Goal: Task Accomplishment & Management: Complete application form

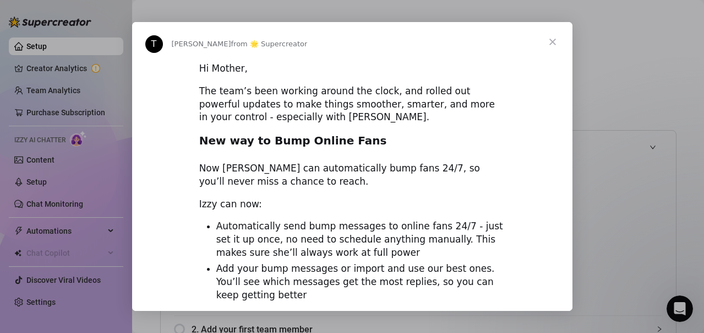
click at [551, 42] on span "Close" at bounding box center [553, 42] width 40 height 40
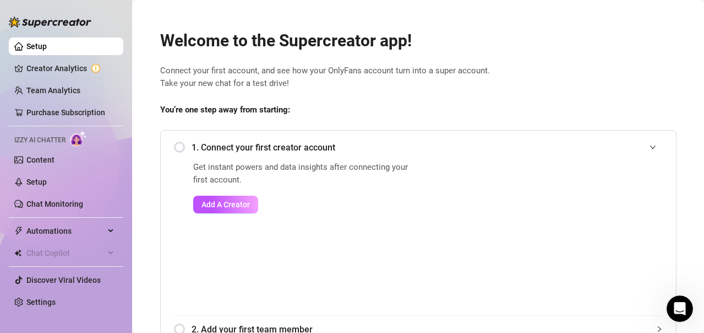
click at [180, 151] on div "1. Connect your first creator account" at bounding box center [418, 147] width 489 height 27
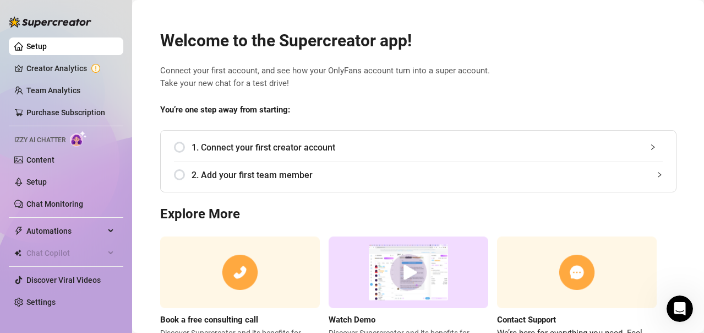
click at [242, 143] on span "1. Connect your first creator account" at bounding box center [427, 147] width 471 height 14
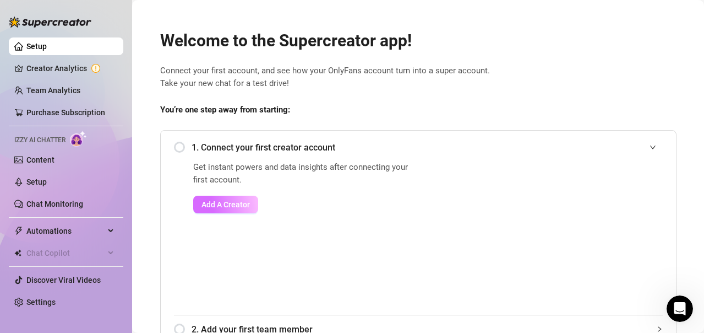
click at [243, 211] on button "Add A Creator" at bounding box center [225, 205] width 65 height 18
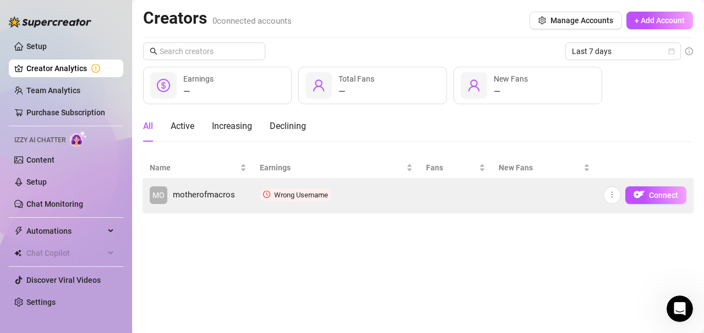
click at [372, 193] on td "Wrong Username" at bounding box center [336, 194] width 166 height 33
click at [653, 192] on span "Connect" at bounding box center [663, 195] width 29 height 9
click at [611, 195] on icon "more" at bounding box center [613, 195] width 8 height 8
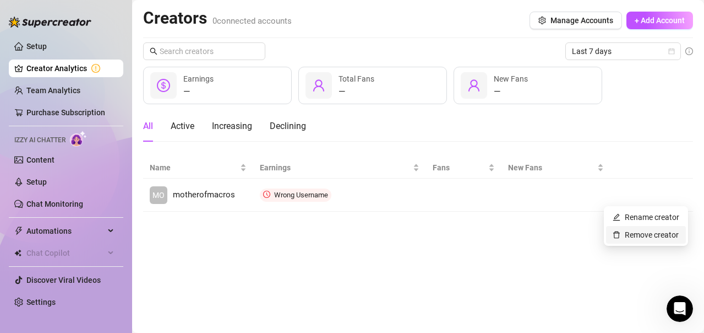
click at [628, 237] on link "Remove creator" at bounding box center [646, 234] width 66 height 9
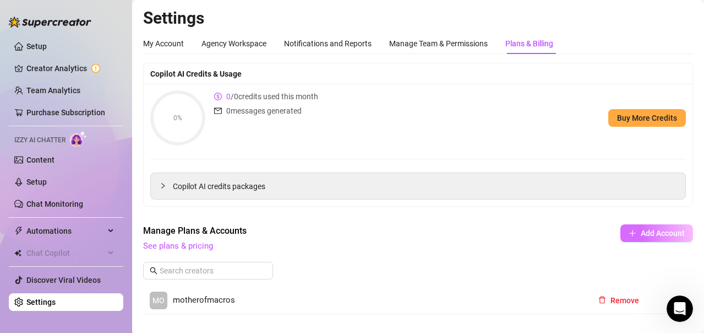
click at [661, 227] on button "Add Account" at bounding box center [657, 233] width 73 height 18
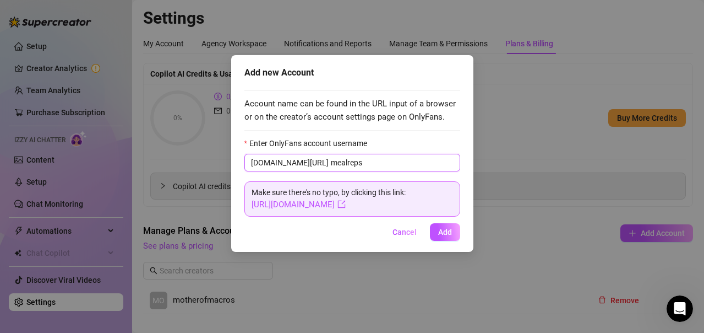
type input "mealreps"
click at [445, 238] on button "Add" at bounding box center [445, 232] width 30 height 18
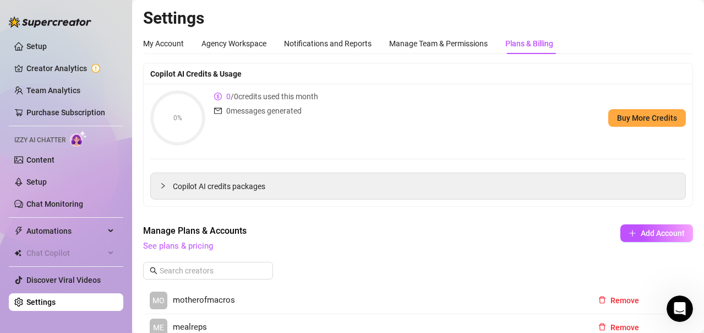
click at [541, 246] on div "Manage Plans & Accounts See plans & pricing Add Account" at bounding box center [418, 238] width 550 height 29
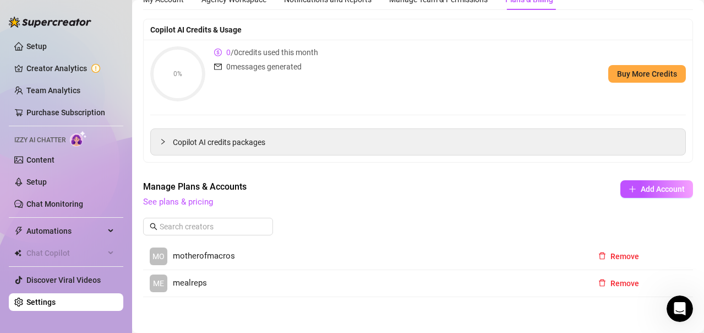
scroll to position [55, 0]
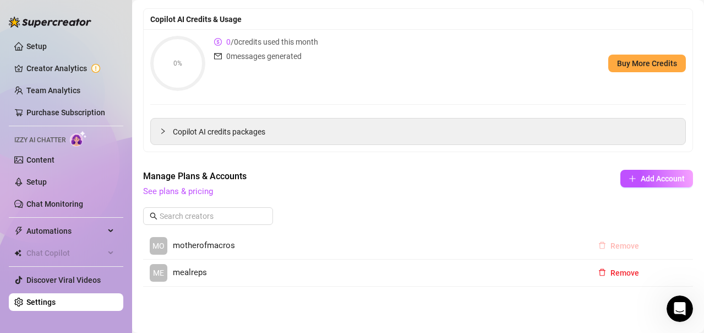
click at [611, 242] on span "Remove" at bounding box center [625, 245] width 29 height 9
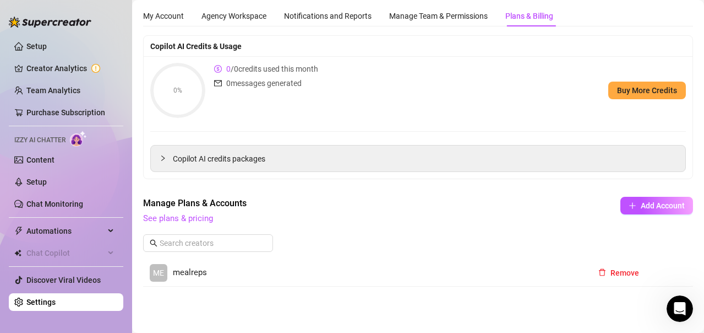
scroll to position [28, 0]
click at [607, 267] on button "Remove" at bounding box center [619, 273] width 58 height 18
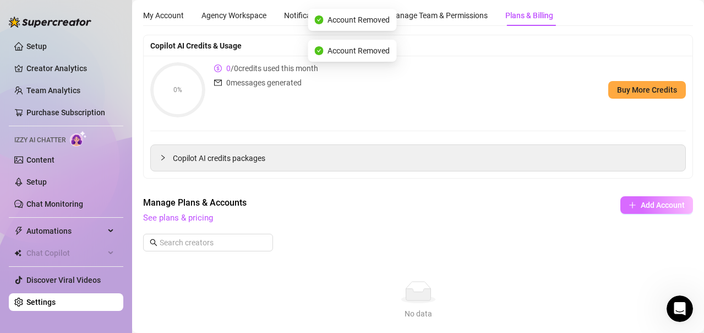
click at [646, 200] on button "Add Account" at bounding box center [657, 205] width 73 height 18
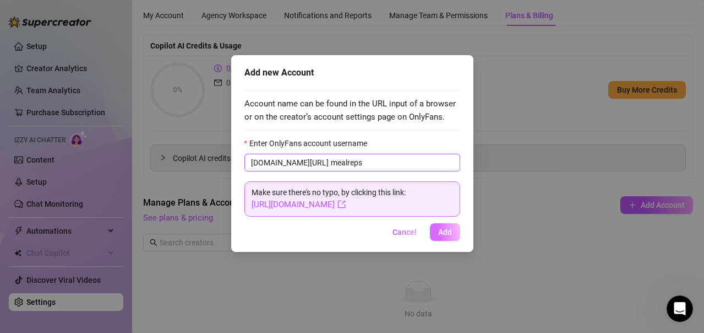
type input "mealreps"
click at [453, 232] on button "Add" at bounding box center [445, 232] width 30 height 18
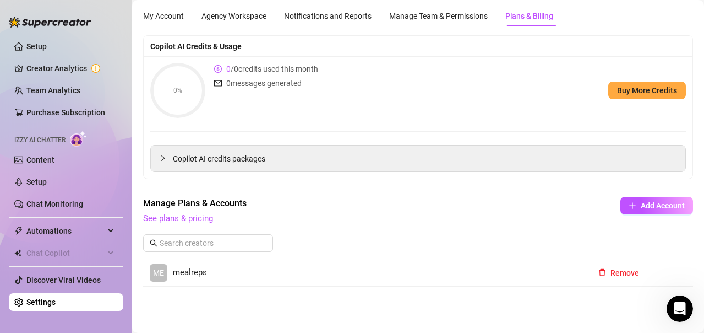
click at [178, 273] on span "mealreps" at bounding box center [190, 272] width 34 height 13
click at [67, 63] on link "Creator Analytics" at bounding box center [70, 68] width 88 height 18
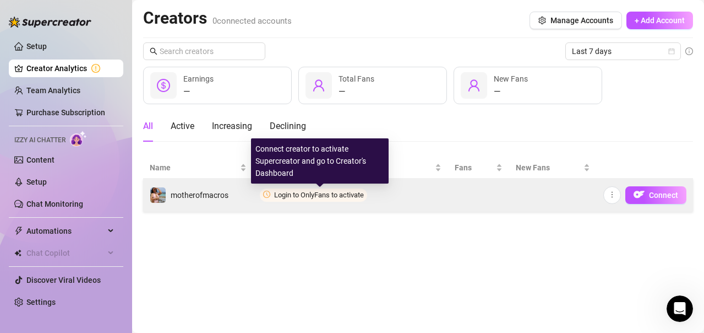
click at [332, 194] on span "Login to OnlyFans to activate" at bounding box center [319, 195] width 90 height 8
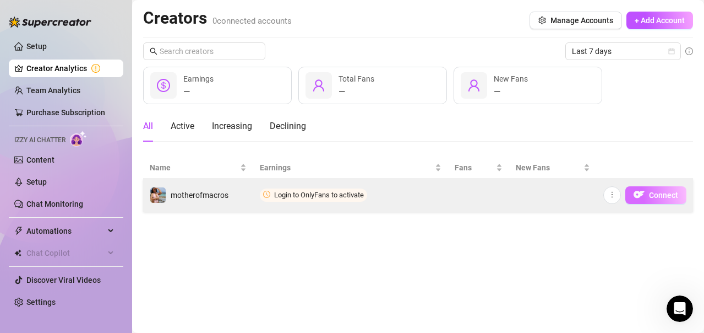
click at [659, 196] on span "Connect" at bounding box center [663, 195] width 29 height 9
click at [621, 197] on button "button" at bounding box center [613, 195] width 18 height 18
click at [478, 190] on td at bounding box center [478, 194] width 61 height 33
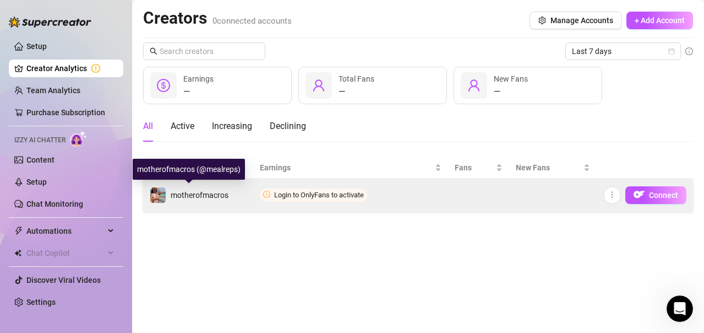
click at [183, 188] on div "motherofmacros" at bounding box center [189, 195] width 79 height 17
click at [186, 195] on span "motherofmacros" at bounding box center [200, 195] width 58 height 9
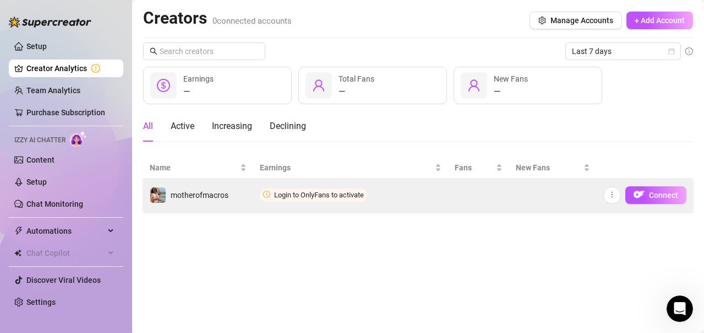
click at [464, 194] on td at bounding box center [478, 194] width 61 height 33
click at [170, 195] on div "motherofmacros" at bounding box center [189, 195] width 79 height 17
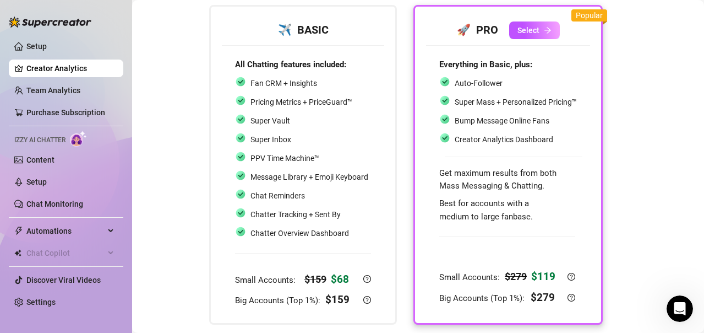
scroll to position [67, 0]
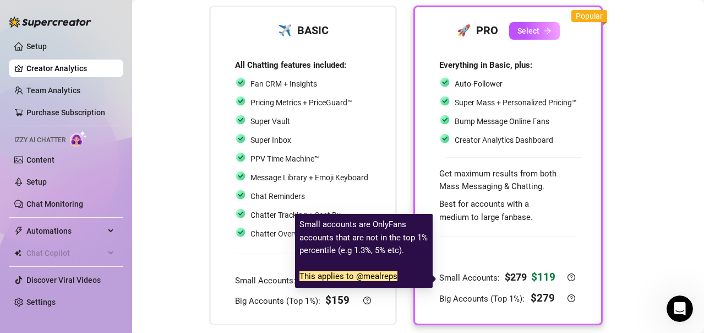
click at [573, 279] on icon "question-circle" at bounding box center [572, 277] width 8 height 8
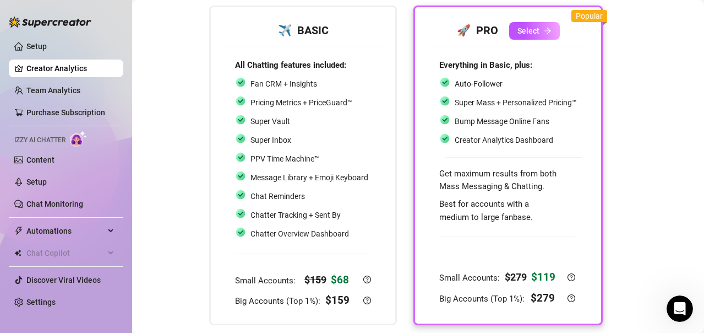
click at [646, 121] on div "Choose your subscription plan Don't worry - You can always change it later. ✈️ …" at bounding box center [418, 151] width 550 height 420
click at [40, 87] on link "Team Analytics" at bounding box center [53, 90] width 54 height 9
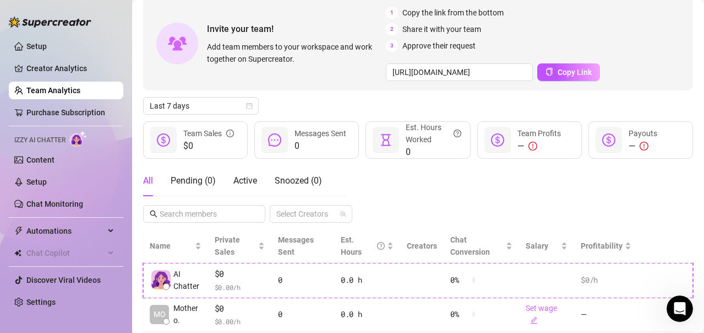
scroll to position [67, 0]
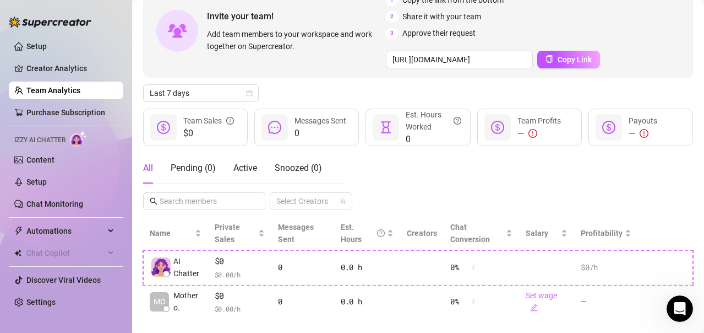
click at [428, 173] on div "All Pending ( 0 ) Active Snoozed ( 0 ) Select Creators" at bounding box center [418, 181] width 550 height 57
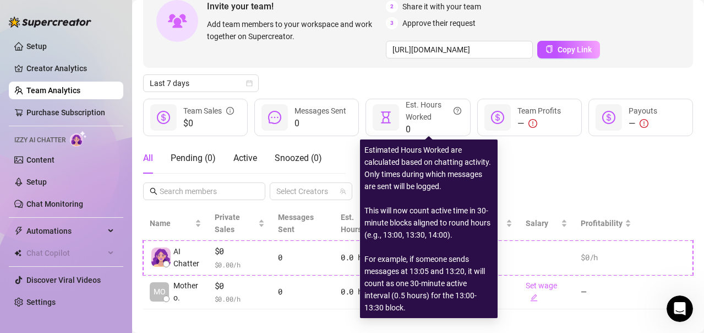
scroll to position [86, 0]
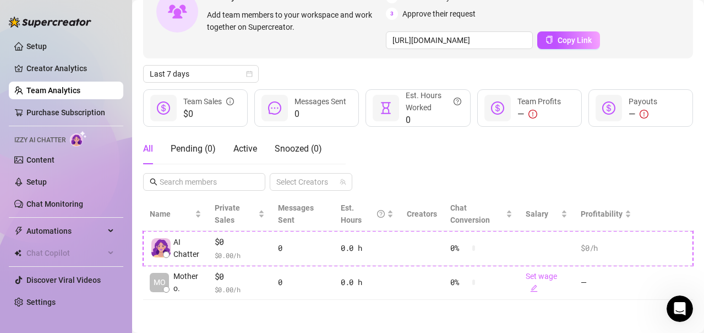
click at [543, 152] on div "All Pending ( 0 ) Active Snoozed ( 0 ) Select Creators" at bounding box center [418, 161] width 550 height 57
click at [43, 160] on link "Content" at bounding box center [40, 159] width 28 height 9
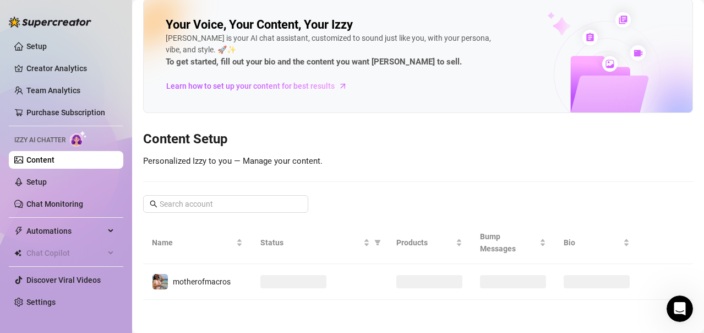
scroll to position [52, 0]
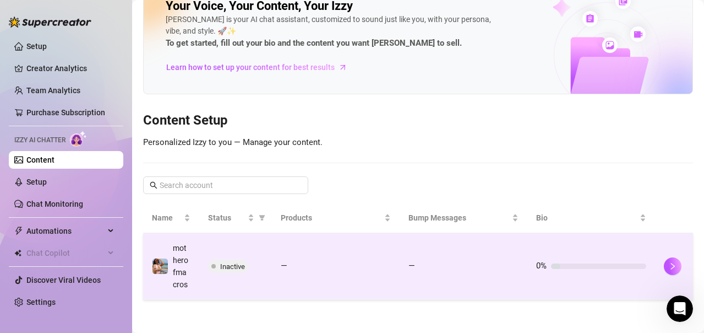
click at [221, 262] on span "Inactive" at bounding box center [232, 266] width 25 height 8
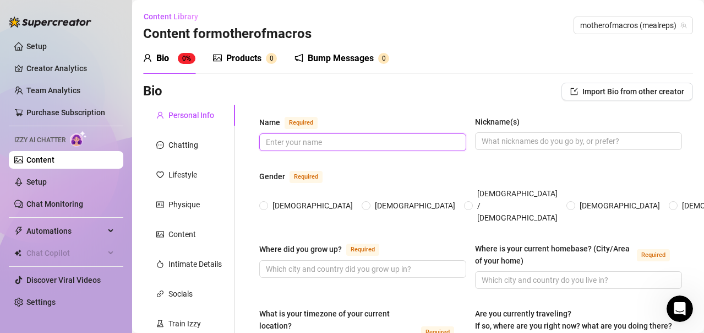
click at [387, 146] on input "Name Required" at bounding box center [362, 142] width 192 height 12
type input "Mai"
click at [296, 199] on span "[DEMOGRAPHIC_DATA]" at bounding box center [312, 205] width 89 height 12
click at [267, 203] on input "[DEMOGRAPHIC_DATA]" at bounding box center [264, 206] width 4 height 7
radio input "true"
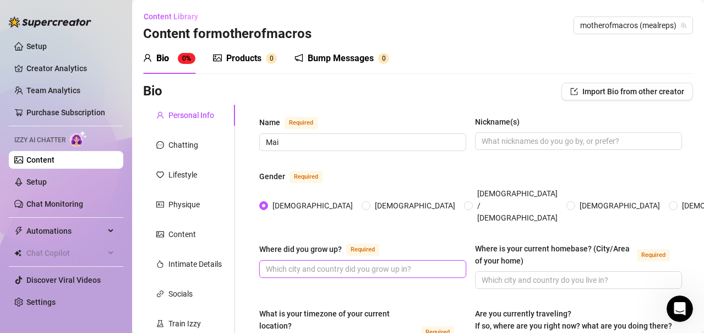
click at [390, 263] on input "Where did you grow up? Required" at bounding box center [362, 269] width 192 height 12
type input "[US_STATE]"
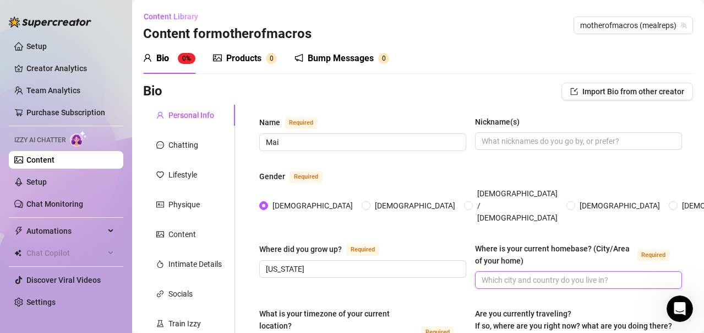
click at [493, 274] on input "Where is your current homebase? (City/Area of your home) Required" at bounding box center [578, 280] width 192 height 12
type input "[US_STATE]"
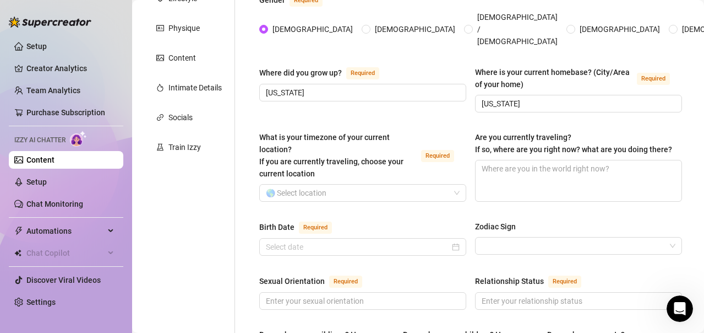
scroll to position [198, 0]
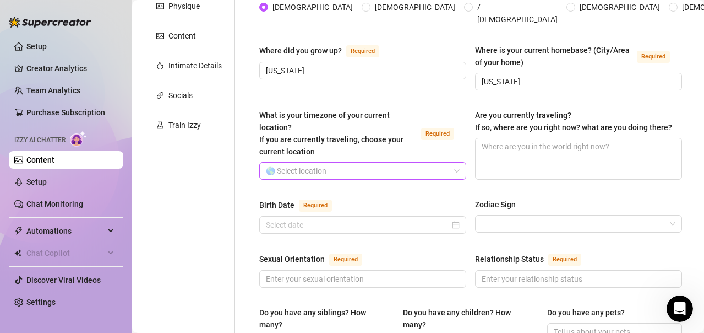
click at [437, 162] on input "What is your timezone of your current location? If you are currently traveling,…" at bounding box center [358, 170] width 184 height 17
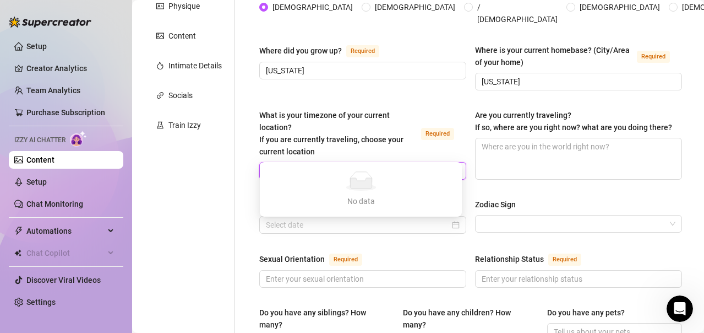
type input "[US_STATE]"
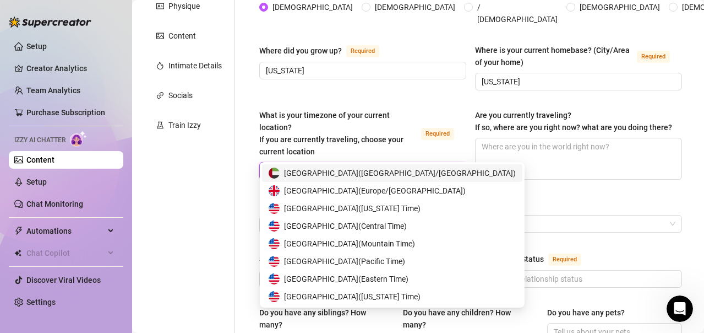
type input "united s"
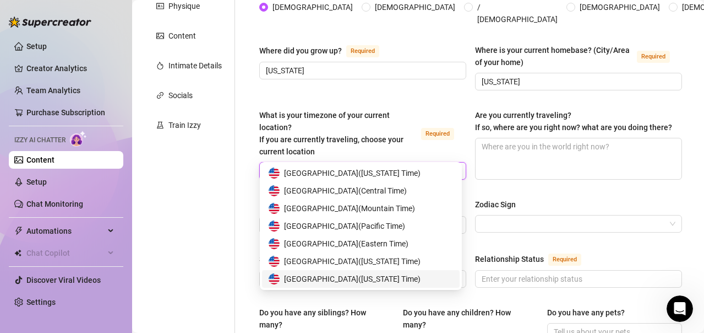
click at [406, 279] on span "[GEOGRAPHIC_DATA] ( [US_STATE] Time )" at bounding box center [352, 279] width 137 height 12
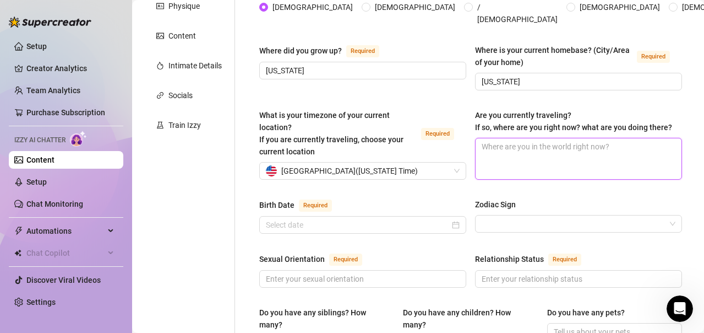
click at [507, 145] on textarea "Are you currently traveling? If so, where are you right now? what are you doing…" at bounding box center [579, 158] width 206 height 41
type textarea "h"
type textarea "ha"
type textarea "hawa"
type textarea "hawai"
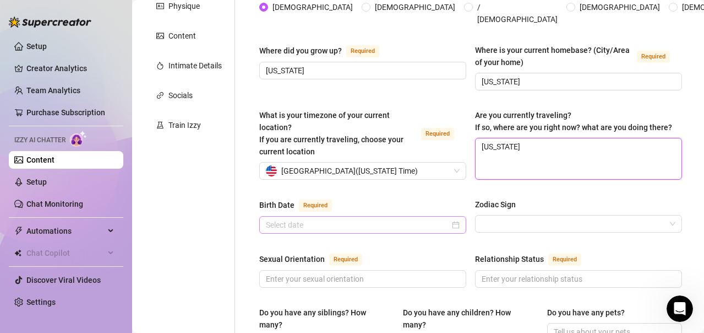
type textarea "[US_STATE]"
click at [413, 219] on input "Birth Date Required" at bounding box center [358, 225] width 184 height 12
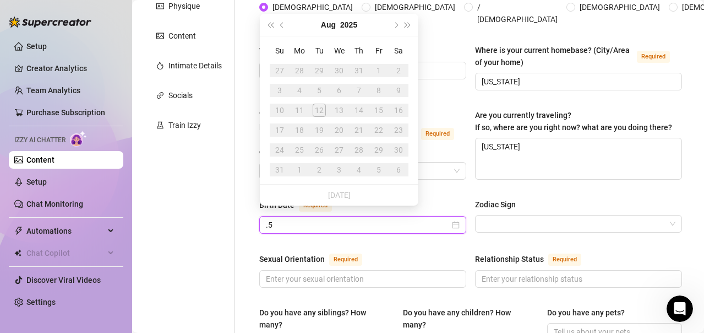
type input "."
click at [282, 22] on button "Previous month (PageUp)" at bounding box center [282, 25] width 12 height 22
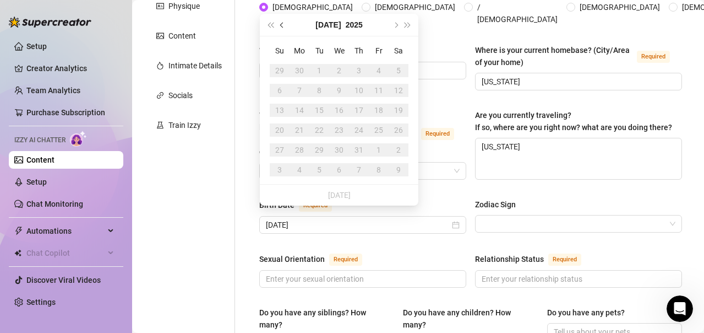
click at [282, 22] on button "Previous month (PageUp)" at bounding box center [282, 25] width 12 height 22
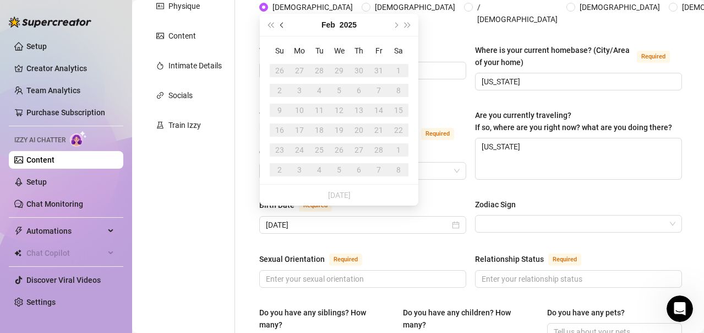
click at [282, 22] on button "Previous month (PageUp)" at bounding box center [282, 25] width 12 height 22
drag, startPoint x: 282, startPoint y: 22, endPoint x: 268, endPoint y: 28, distance: 15.5
click at [268, 28] on div "[DATE]" at bounding box center [339, 25] width 159 height 23
click at [268, 28] on button "Last year (Control + left)" at bounding box center [270, 25] width 12 height 22
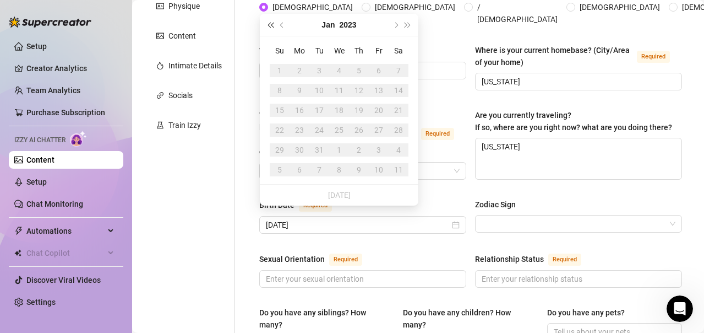
click at [268, 28] on button "Last year (Control + left)" at bounding box center [270, 25] width 12 height 22
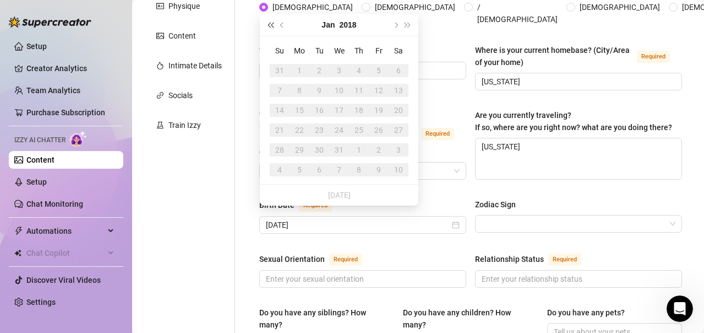
click at [268, 28] on button "Last year (Control + left)" at bounding box center [270, 25] width 12 height 22
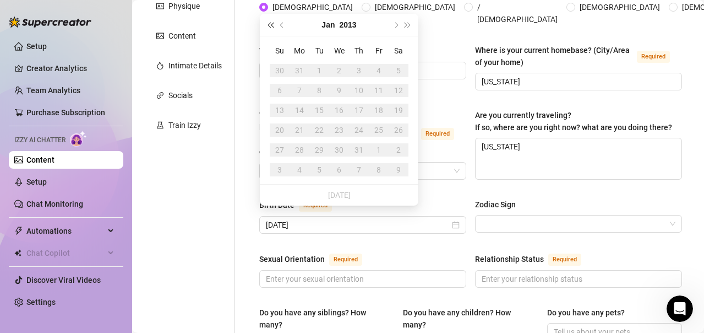
click at [268, 28] on button "Last year (Control + left)" at bounding box center [270, 25] width 12 height 22
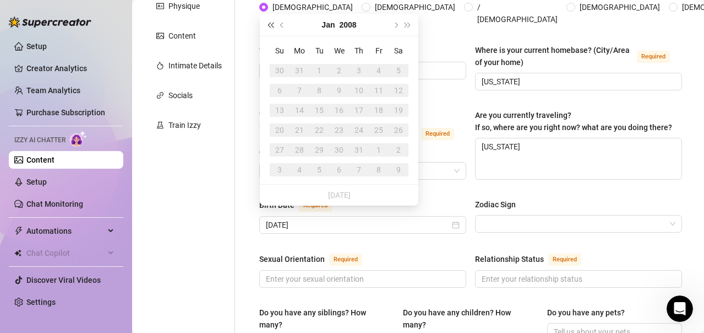
click at [268, 28] on button "Last year (Control + left)" at bounding box center [270, 25] width 12 height 22
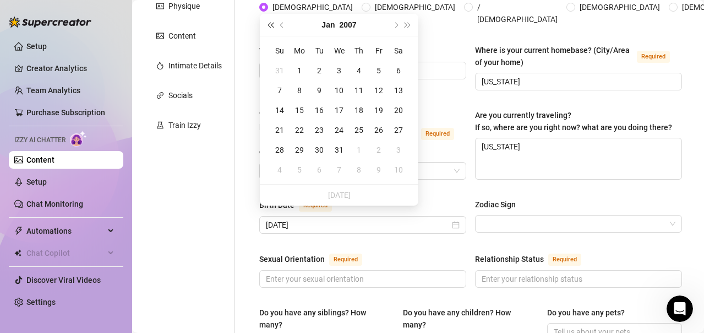
click at [268, 28] on button "Last year (Control + left)" at bounding box center [270, 25] width 12 height 22
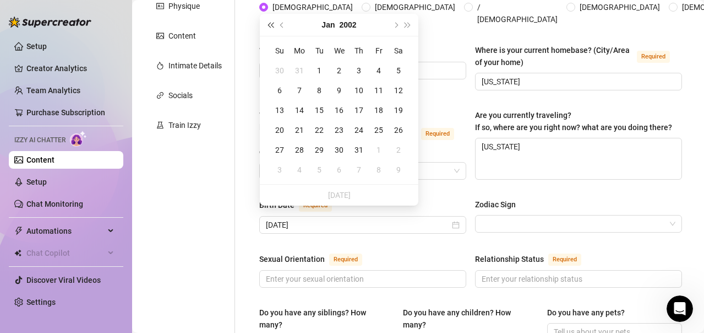
click at [268, 28] on button "Last year (Control + left)" at bounding box center [270, 25] width 12 height 22
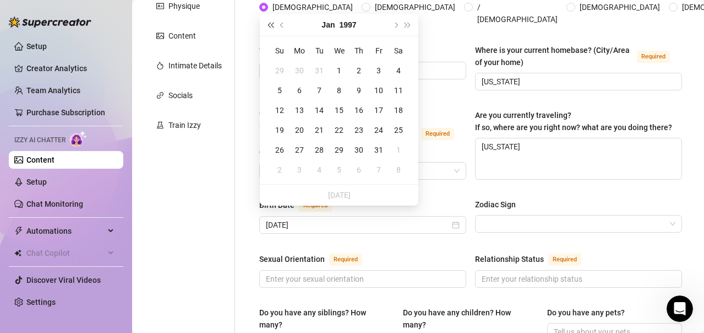
click at [268, 28] on button "Last year (Control + left)" at bounding box center [270, 25] width 12 height 22
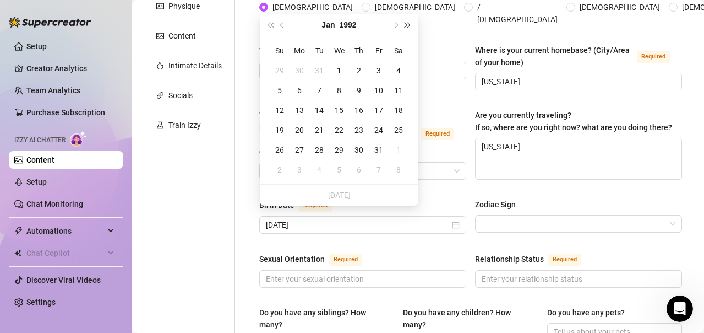
click at [405, 25] on span "Next year (Control + right)" at bounding box center [408, 25] width 6 height 6
click at [397, 25] on span "Next month (PageDown)" at bounding box center [396, 25] width 6 height 6
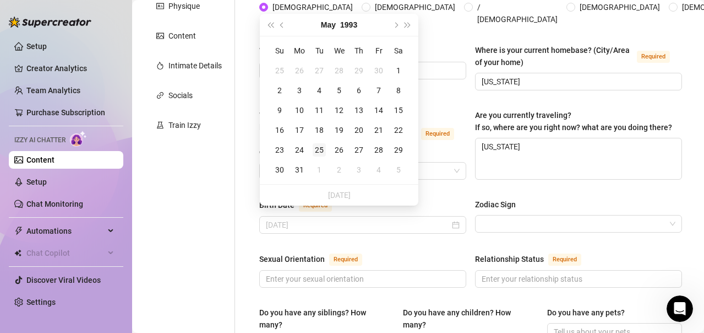
type input "[DATE]"
click at [319, 149] on div "25" at bounding box center [319, 149] width 13 height 13
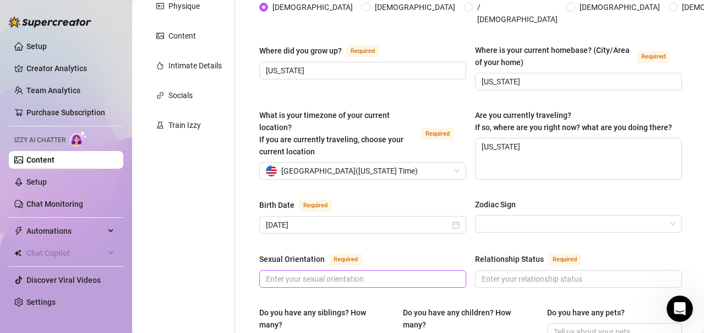
click at [427, 270] on span at bounding box center [362, 279] width 207 height 18
type input "s"
type input "[DEMOGRAPHIC_DATA]"
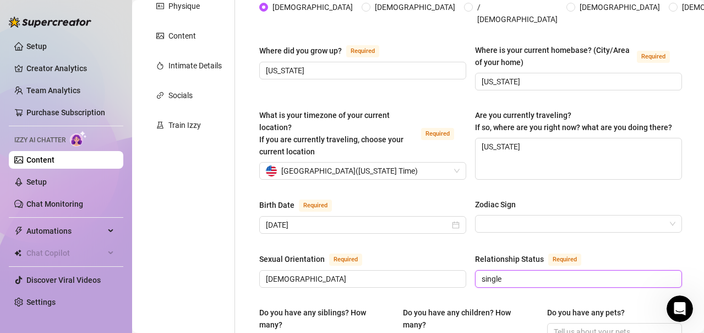
type input "single"
click at [462, 257] on div "Sexual Orientation Required [DEMOGRAPHIC_DATA] Relationship Status Required sin…" at bounding box center [470, 274] width 423 height 45
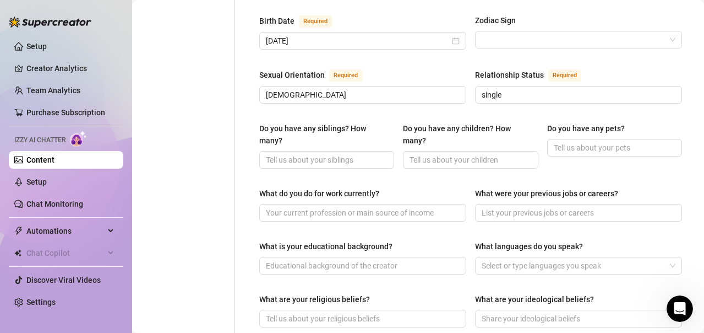
scroll to position [441, 0]
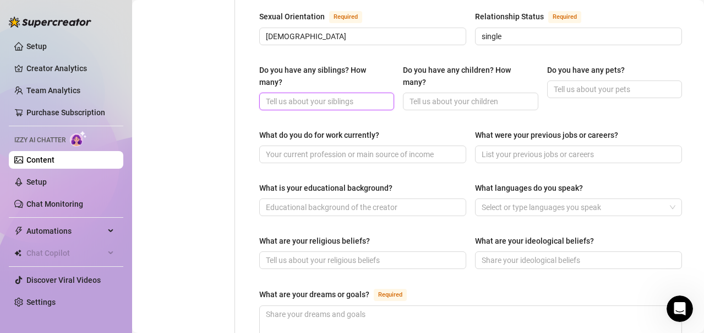
click at [372, 95] on input "Do you have any siblings? How many?" at bounding box center [326, 101] width 120 height 12
type input "0"
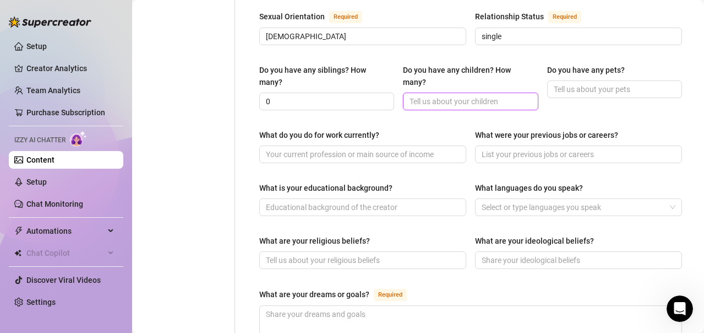
click at [432, 95] on input "Do you have any children? How many?" at bounding box center [470, 101] width 120 height 12
type input "0"
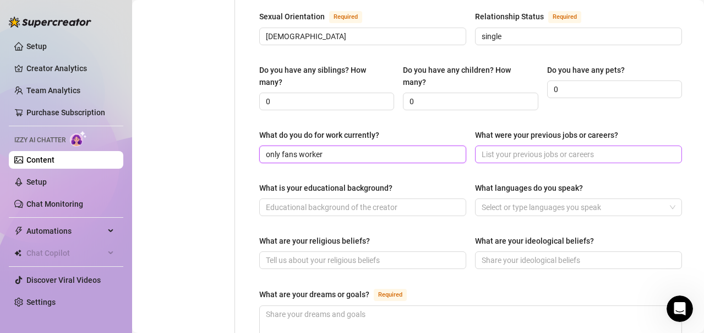
type input "only fans worker"
click at [552, 148] on input "What were your previous jobs or careers?" at bounding box center [578, 154] width 192 height 12
type input "pharmacy technician"
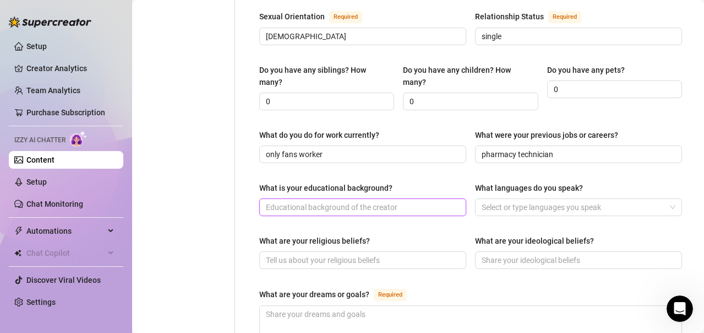
click at [401, 201] on input "What is your educational background?" at bounding box center [362, 207] width 192 height 12
type input "college graduate"
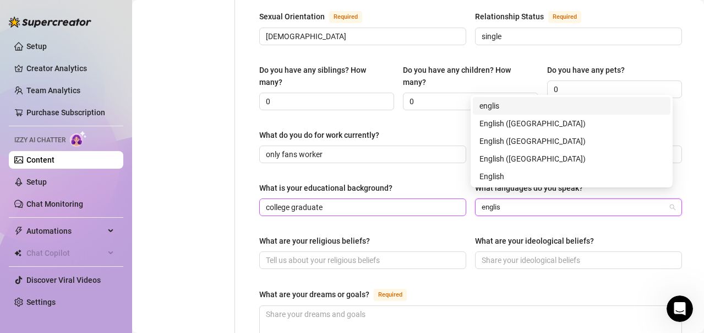
type input "english"
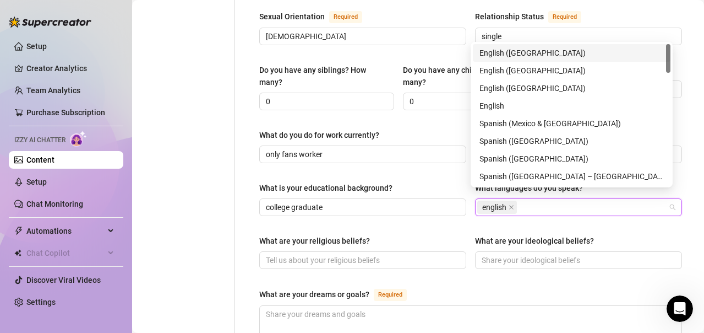
click at [506, 51] on div "English ([GEOGRAPHIC_DATA])" at bounding box center [572, 53] width 185 height 12
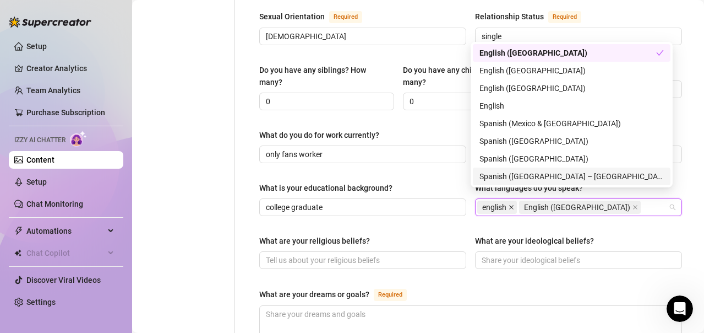
click at [509, 204] on icon "close" at bounding box center [512, 207] width 6 height 6
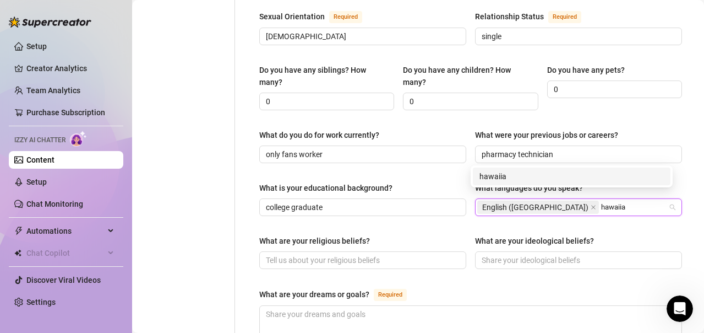
type input "hawaiian"
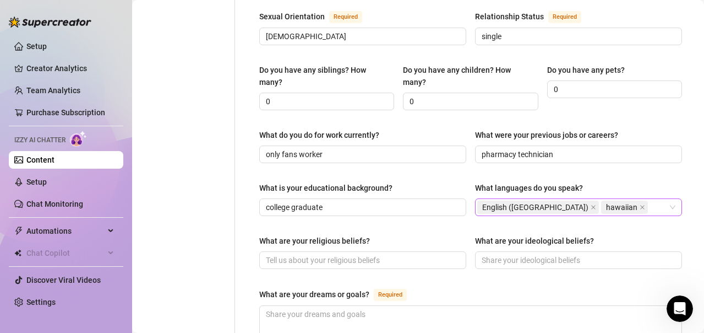
click at [513, 223] on div "Name Required Mai Nickname(s) Gender Required [DEMOGRAPHIC_DATA] [DEMOGRAPHIC_D…" at bounding box center [470, 131] width 423 height 913
click at [416, 254] on input "What are your religious beliefs?" at bounding box center [362, 260] width 192 height 12
type input "[DEMOGRAPHIC_DATA]"
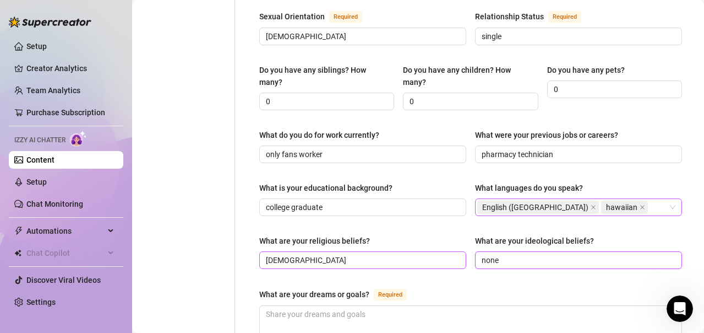
type input "none"
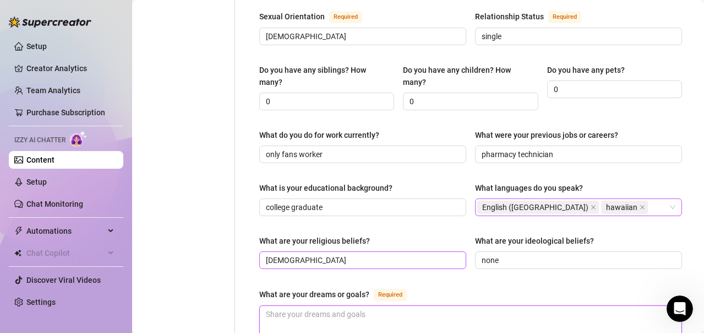
type textarea "f"
type textarea "fa"
type textarea "f"
type textarea "fa"
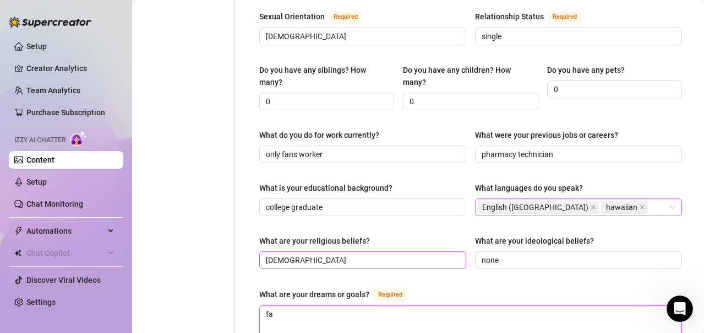
type textarea "far"
type textarea "farm"
type textarea "farm l"
type textarea "farm lif"
type textarea "farm life"
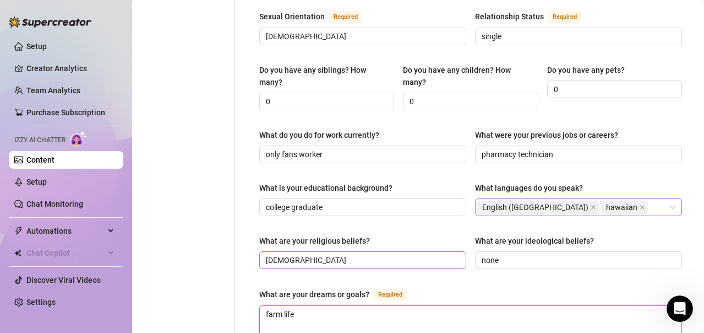
type textarea "farm life,"
type textarea "farm life, t"
type textarea "farm life, to"
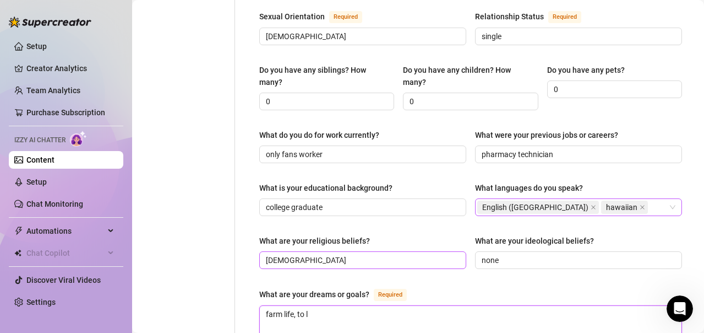
type textarea "farm life, to li"
type textarea "farm life, to liv"
type textarea "farm life, to live"
type textarea "farm life, to live a"
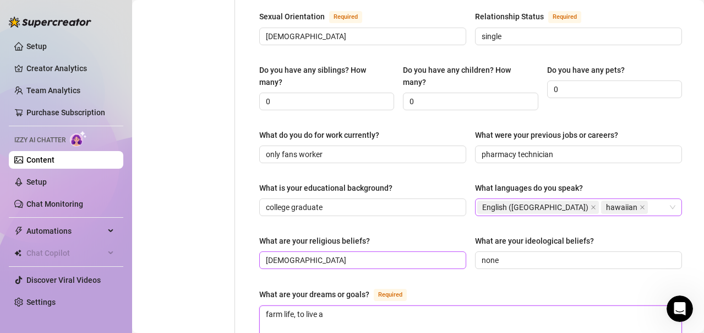
type textarea "farm life, to live"
type textarea "farm life, to live h"
type textarea "farm life, to live ha"
type textarea "farm life, to live ha["
type textarea "farm life, to live ha[["
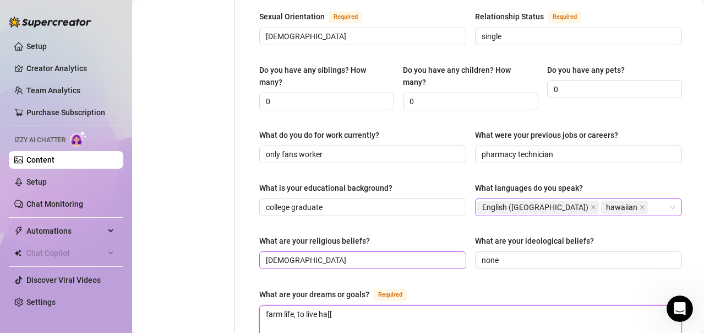
type textarea "farm life, to live ha[[i"
type textarea "farm life, to live ha[[il"
type textarea "farm life, to live ha[[ily+"
type textarea "farm life, to live ha[[ily++"
type textarea "farm life, to live ha[[ily++++"
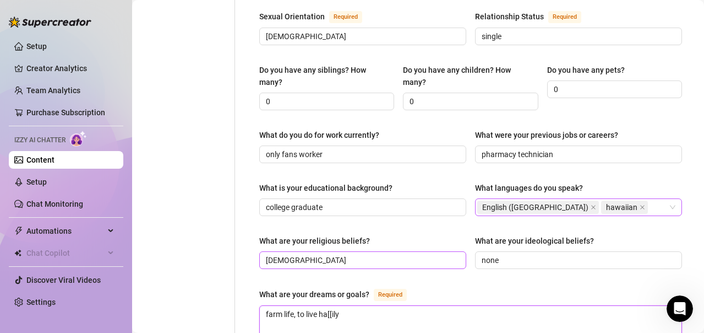
type textarea "farm life, to live ha[[il"
type textarea "farm life, to live h"
type textarea "farm life, to live hap"
type textarea "farm life, to live happ"
type textarea "farm life, to live happil"
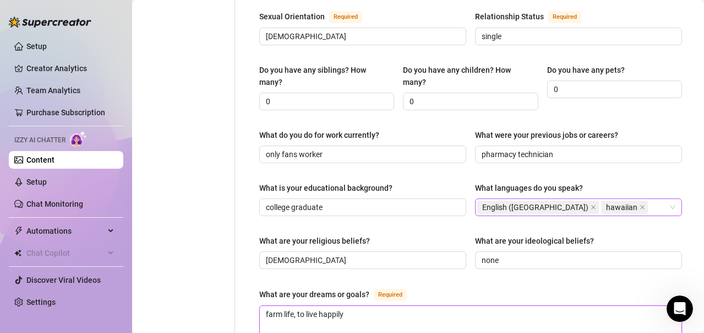
type textarea "farm life, to live happily"
click at [254, 277] on div "Name Required Mai Nickname(s) Gender Required [DEMOGRAPHIC_DATA] [DEMOGRAPHIC_D…" at bounding box center [470, 131] width 445 height 935
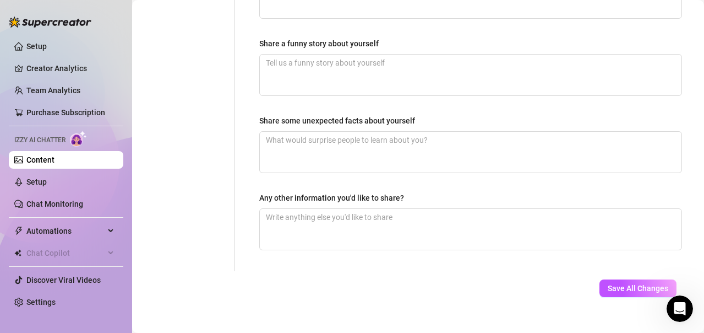
scroll to position [776, 0]
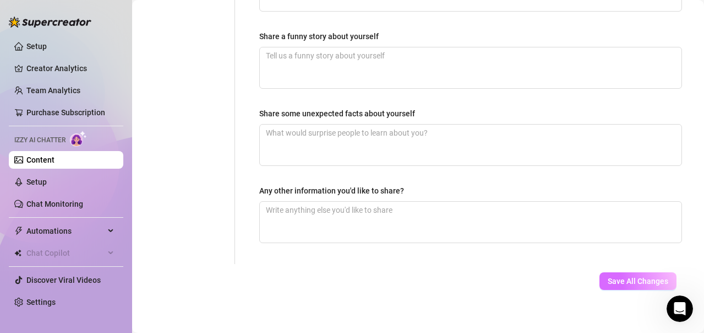
click at [664, 272] on button "Save All Changes" at bounding box center [638, 281] width 77 height 18
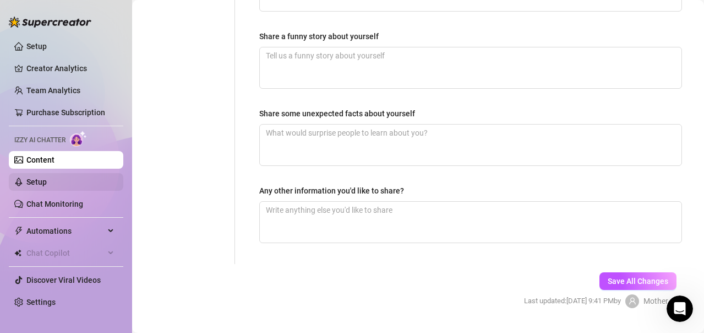
click at [44, 180] on link "Setup" at bounding box center [36, 181] width 20 height 9
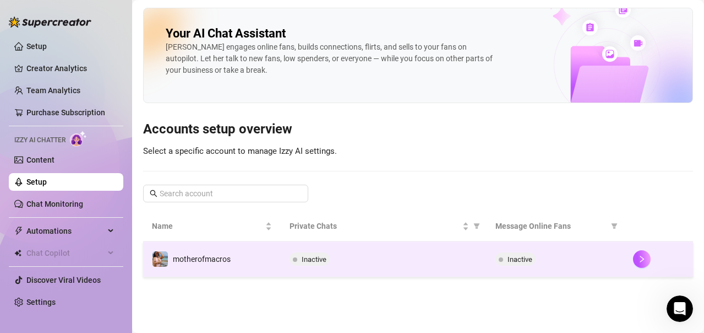
click at [342, 265] on div "Inactive" at bounding box center [384, 258] width 189 height 13
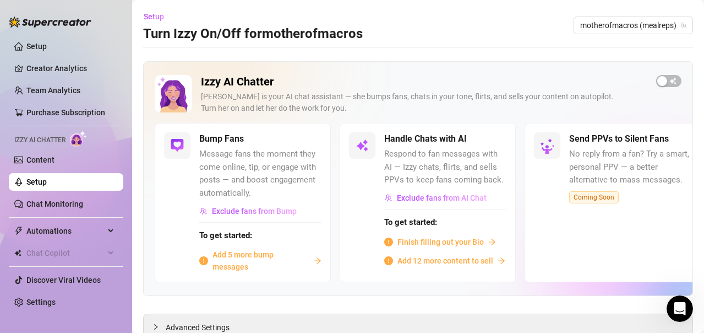
click at [242, 262] on span "Add 5 more bump messages" at bounding box center [261, 260] width 97 height 24
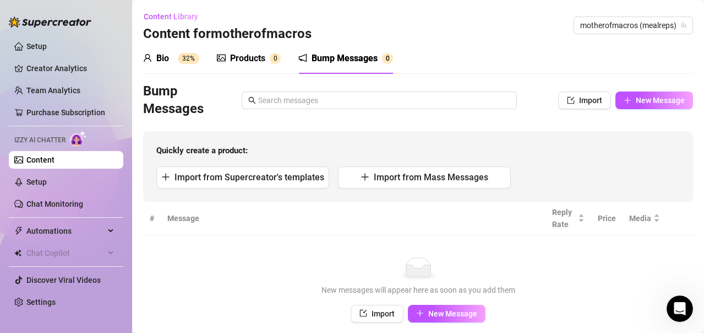
click at [441, 144] on div "Quickly create a product: Import from Supercreator's templates Import from Mass…" at bounding box center [418, 166] width 550 height 70
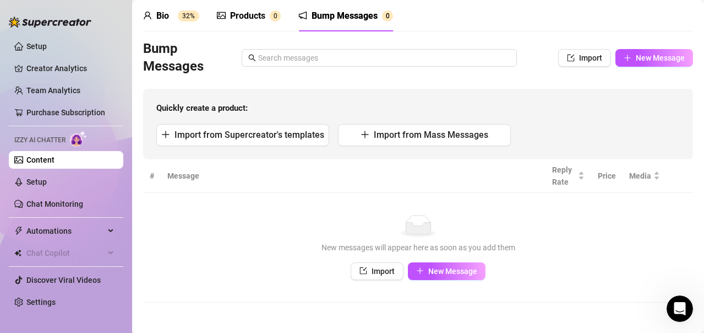
scroll to position [44, 0]
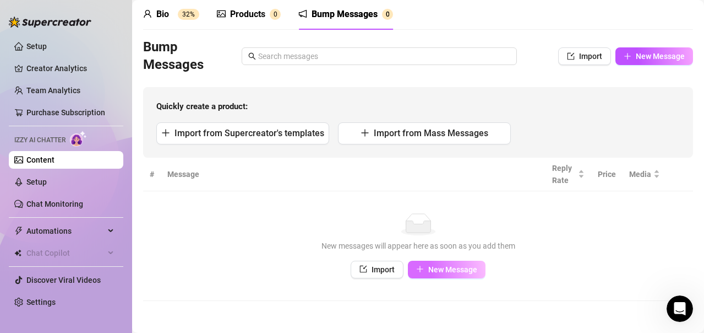
click at [454, 271] on span "New Message" at bounding box center [452, 269] width 49 height 9
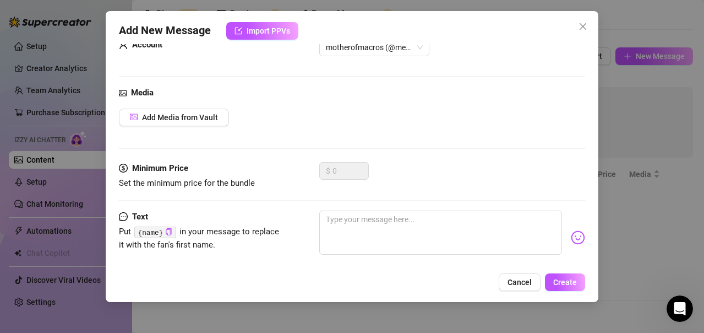
scroll to position [51, 0]
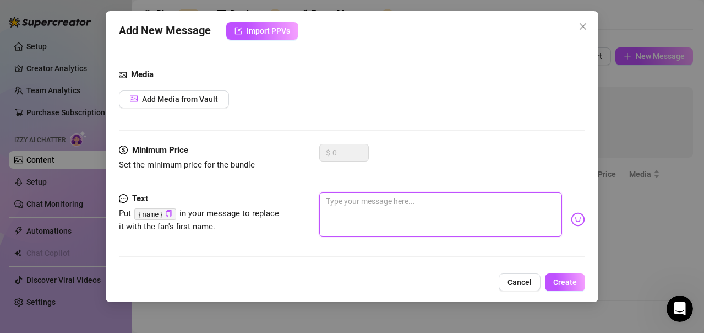
click at [417, 218] on textarea at bounding box center [440, 214] width 243 height 44
type textarea "I"
type textarea "Im"
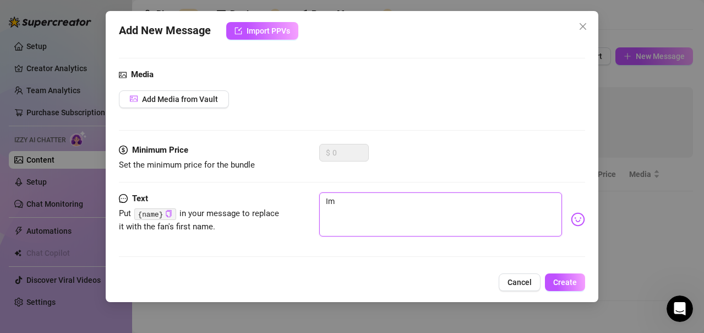
type textarea "Im"
type textarea "Im c"
type textarea "Im co"
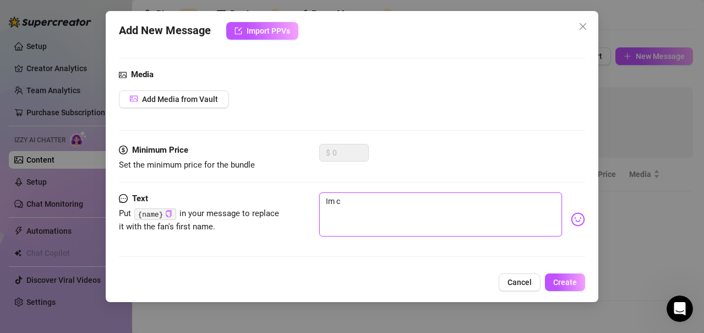
type textarea "Im co"
type textarea "Im coo"
type textarea "Im cook"
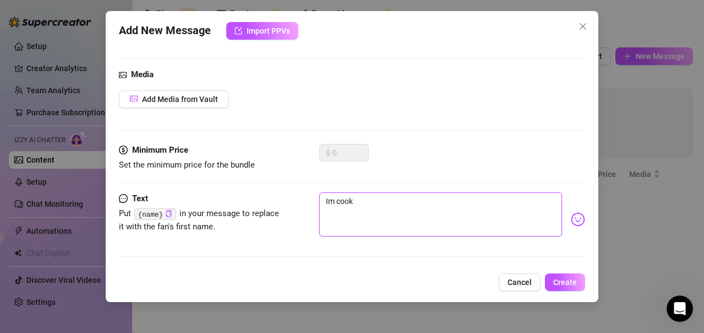
type textarea "Im cooki"
type textarea "Im cookin"
type textarea "Im cooking"
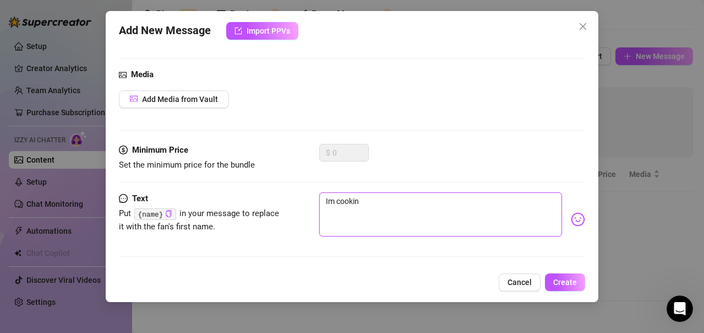
type textarea "Im cooking"
type textarea "Im cooking r"
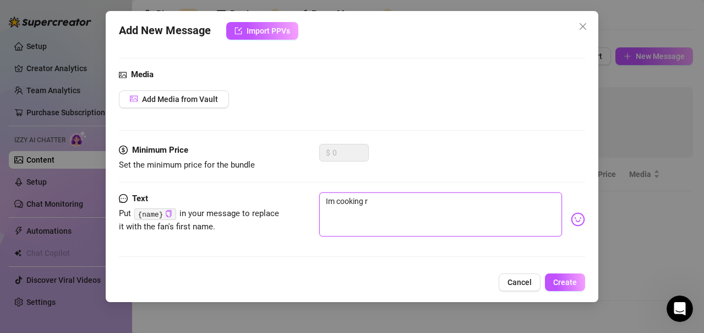
type textarea "Im cooking ri"
type textarea "Im cooking rig"
type textarea "Im cooking righ"
type textarea "Im cooking right"
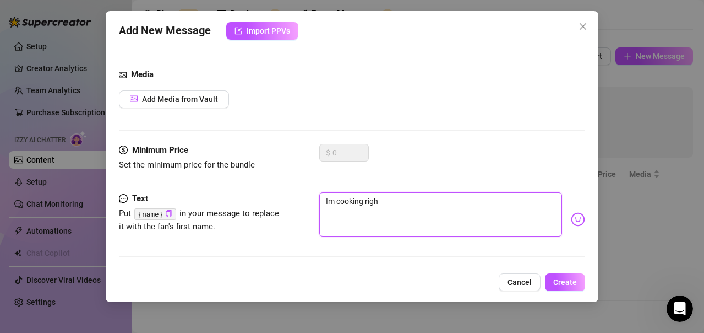
type textarea "Im cooking right"
type textarea "Im cooking right n"
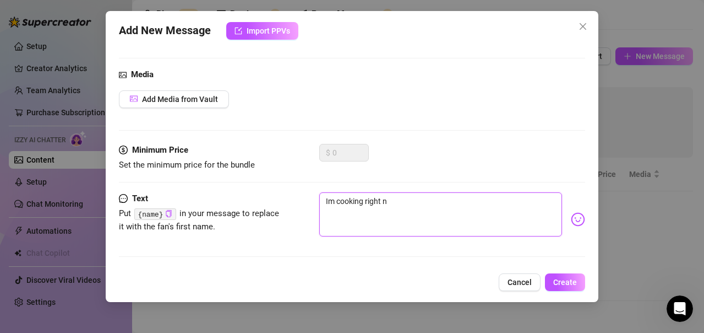
type textarea "Im cooking right no"
type textarea "Im cooking right now"
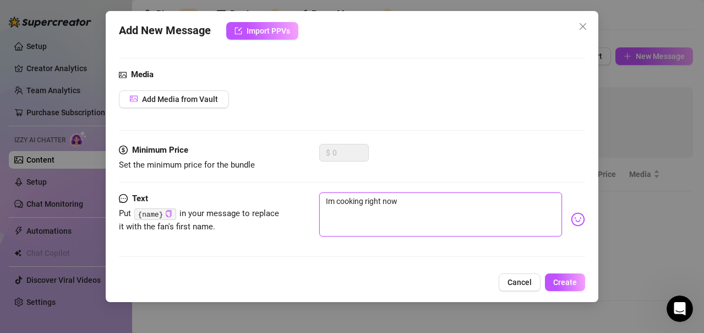
type textarea "Im cooking right now"
type textarea "Im cooking right now."
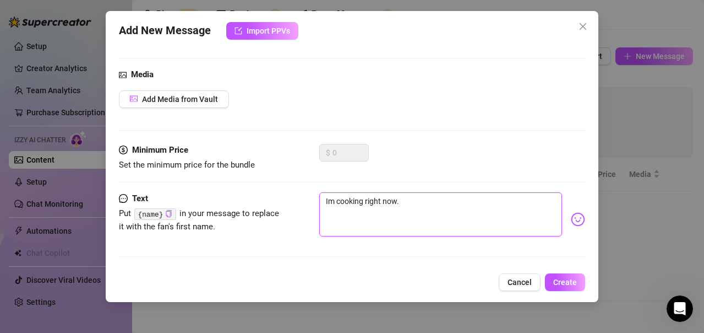
type textarea "Im cooking right now.."
type textarea "Im cooking right now..."
type textarea "Im cooking right now...."
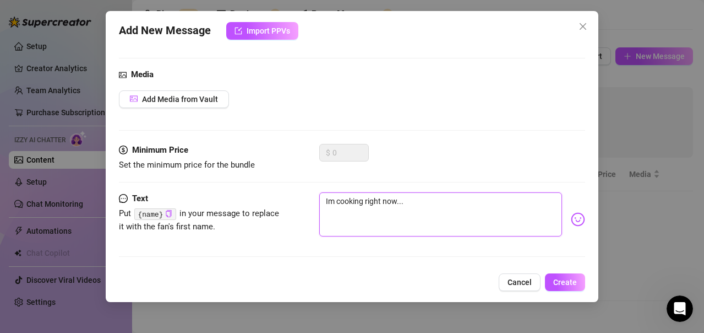
type textarea "Im cooking right now...."
type textarea "Im cooking right now.... b"
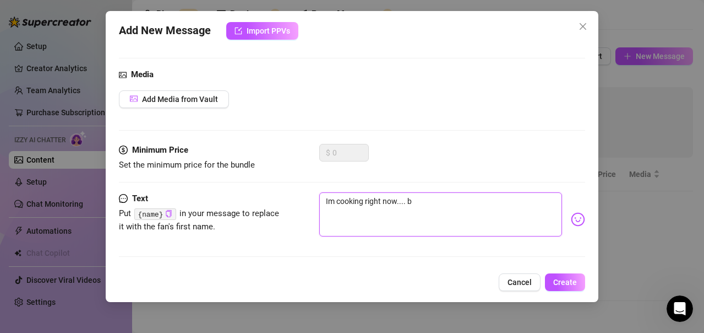
type textarea "Im cooking right now.... bu"
type textarea "Im cooking right now.... but"
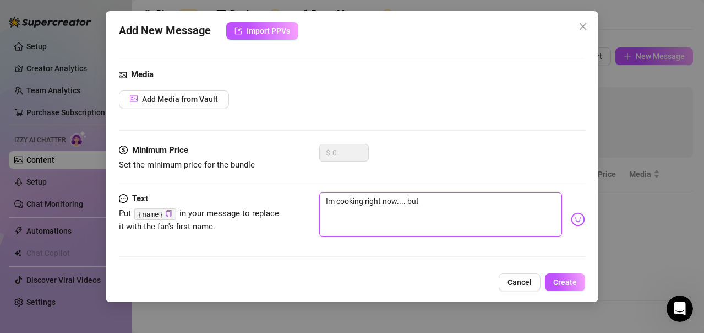
type textarea "Im cooking right now.... but"
type textarea "Im cooking right now.... but y"
type textarea "Im cooking right now.... but yo"
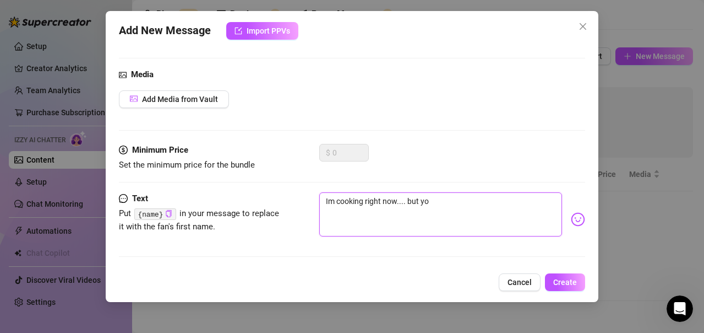
type textarea "Im cooking right now.... but you"
type textarea "Im cooking right now.... but you m"
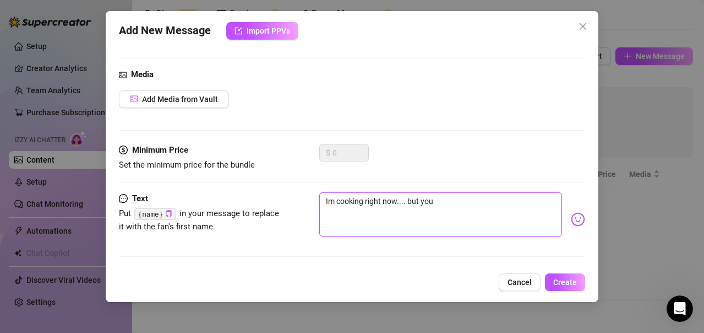
type textarea "Im cooking right now.... but you m"
type textarea "Im cooking right now.... but you mi"
type textarea "Im cooking right now.... but you mig"
type textarea "Im cooking right now.... but you migh"
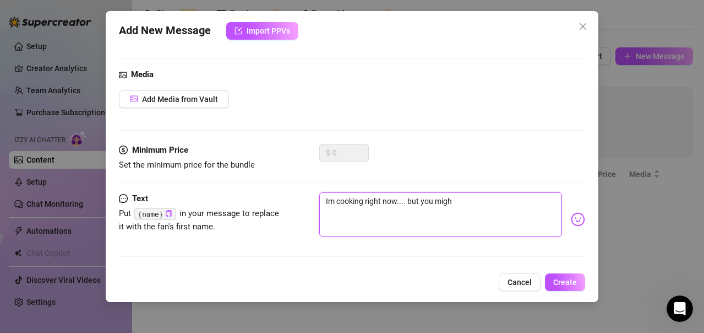
type textarea "Im cooking right now.... but you might"
type textarea "Im cooking right now.... but you might d"
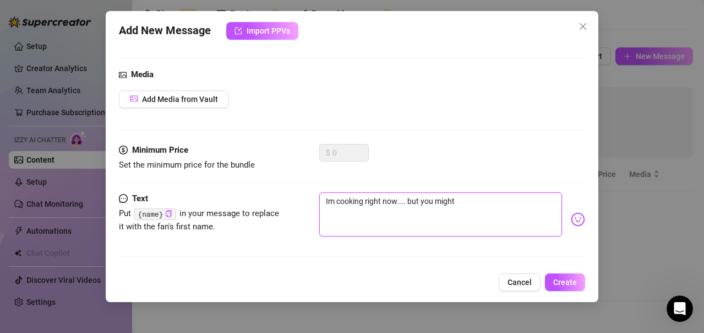
type textarea "Im cooking right now.... but you might d"
type textarea "Im cooking right now.... but you might di"
type textarea "Im cooking right now.... but you might dis"
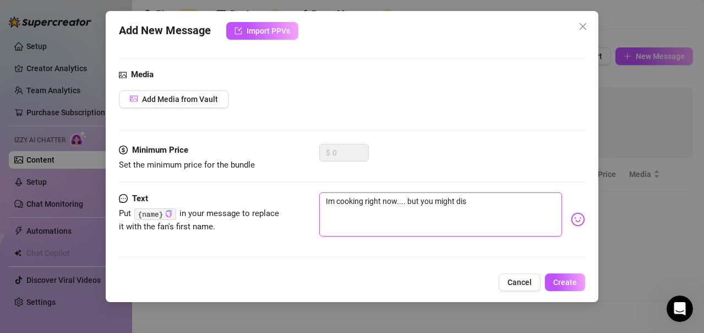
type textarea "Im cooking right now.... but you might dist"
type textarea "Im cooking right now.... but you might distr"
type textarea "Im cooking right now.... but you might distra"
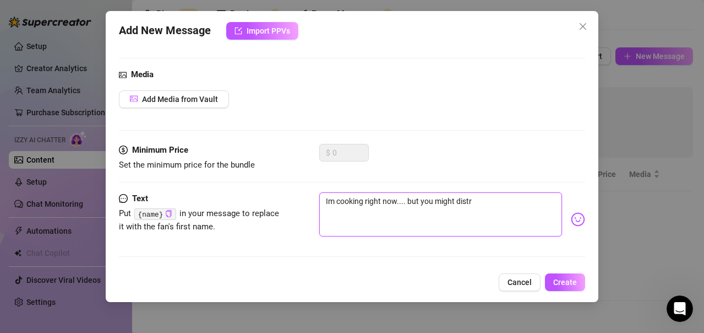
type textarea "Im cooking right now.... but you might distra"
type textarea "Im cooking right now.... but you might distrac"
type textarea "Im cooking right now.... but you might distract"
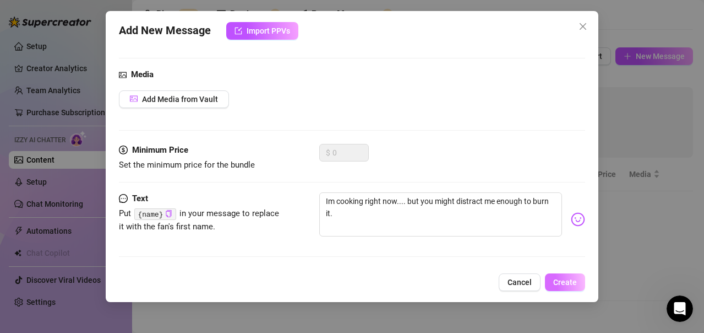
click at [579, 280] on button "Create" at bounding box center [565, 282] width 40 height 18
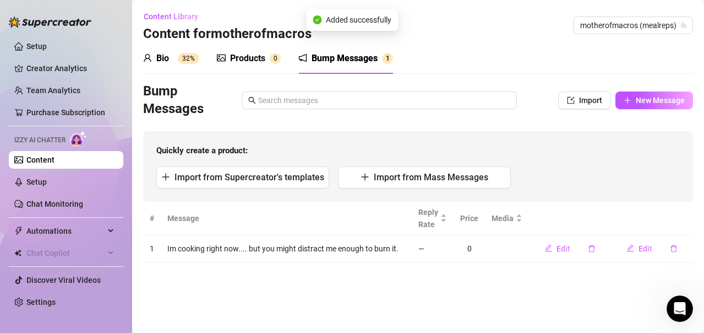
scroll to position [0, 0]
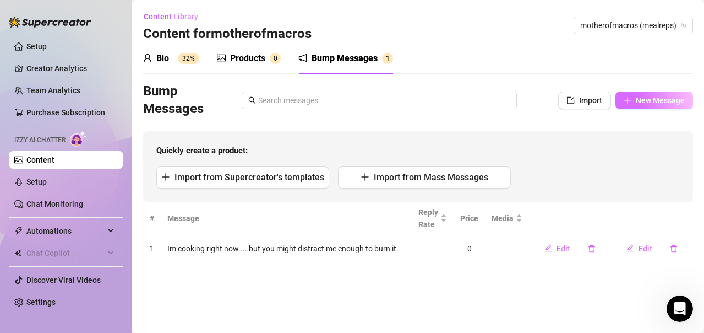
click at [644, 99] on span "New Message" at bounding box center [660, 100] width 49 height 9
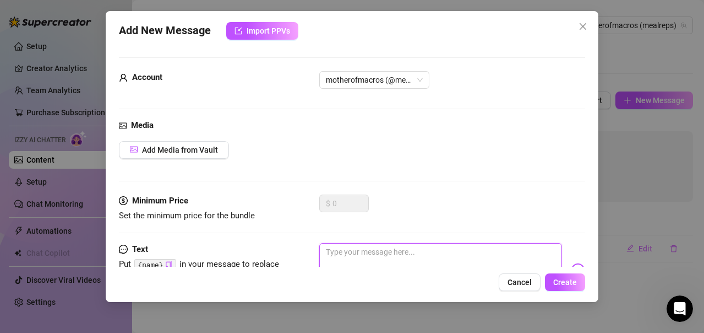
click at [350, 256] on textarea at bounding box center [440, 265] width 243 height 44
click at [432, 251] on textarea "Hey stranger, whats got you onloine at this hour" at bounding box center [440, 265] width 243 height 44
click at [498, 257] on textarea "Hey stranger, whats got you online at this hour" at bounding box center [440, 265] width 243 height 44
click at [571, 286] on span "Create" at bounding box center [566, 282] width 24 height 9
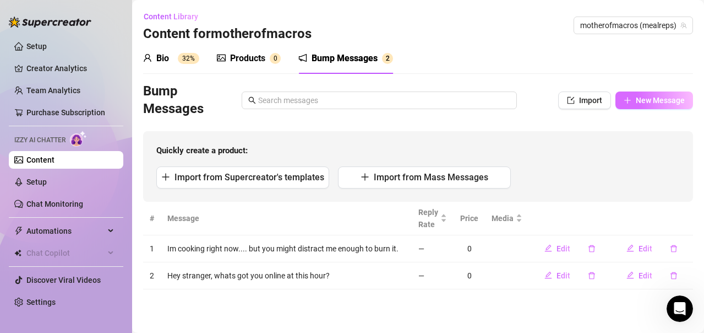
click at [674, 104] on span "New Message" at bounding box center [660, 100] width 49 height 9
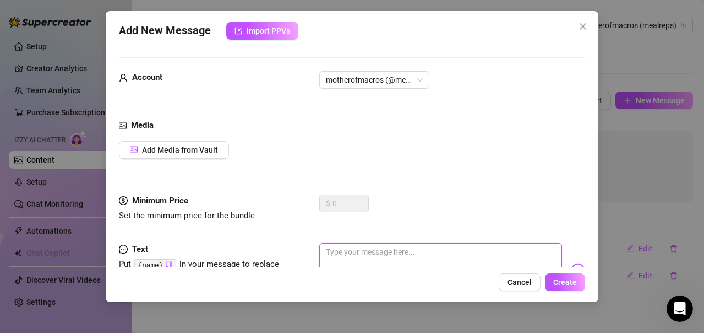
click at [472, 262] on textarea at bounding box center [440, 265] width 243 height 44
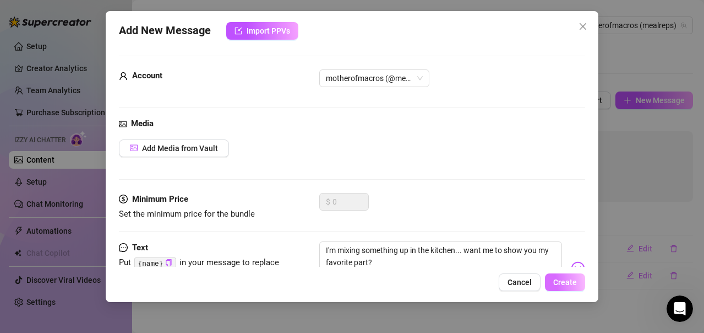
click at [563, 278] on span "Create" at bounding box center [566, 282] width 24 height 9
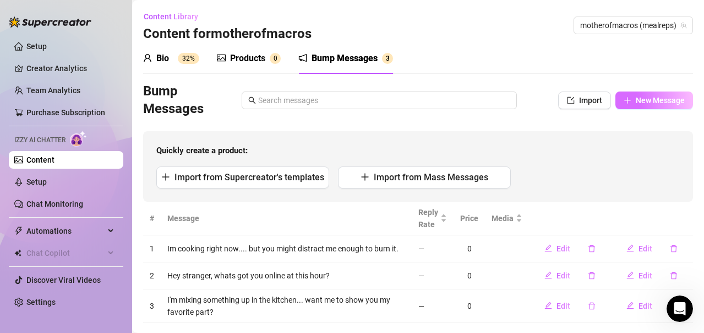
click at [643, 102] on span "New Message" at bounding box center [660, 100] width 49 height 9
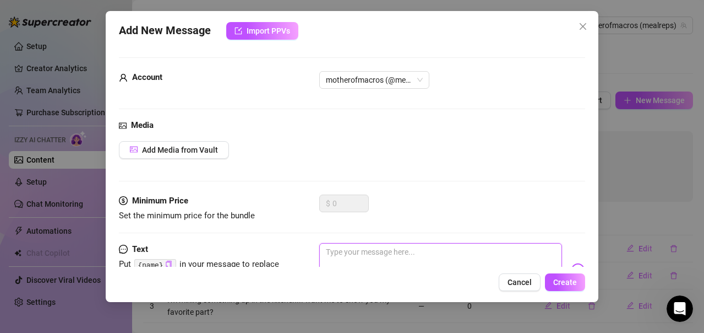
click at [446, 261] on textarea at bounding box center [440, 265] width 243 height 44
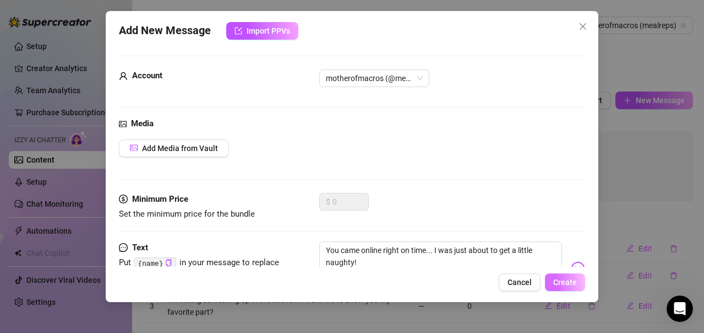
click at [560, 278] on span "Create" at bounding box center [566, 282] width 24 height 9
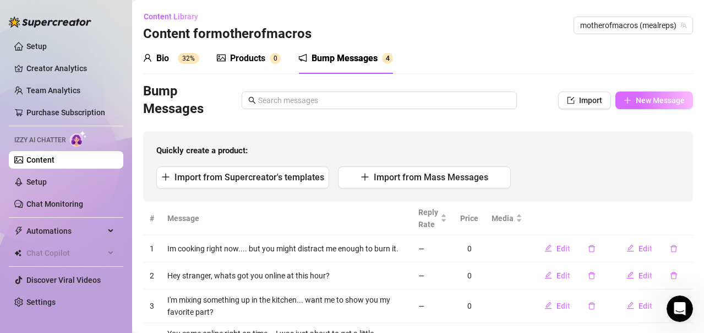
click at [648, 96] on span "New Message" at bounding box center [660, 100] width 49 height 9
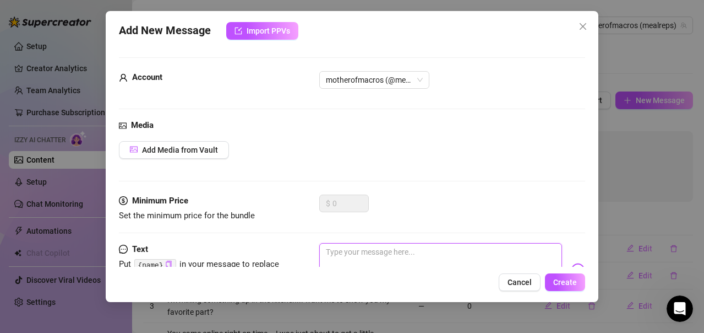
click at [469, 257] on textarea at bounding box center [440, 265] width 243 height 44
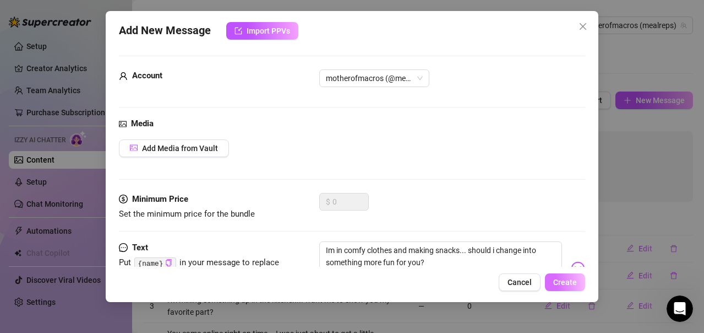
click at [565, 281] on span "Create" at bounding box center [566, 282] width 24 height 9
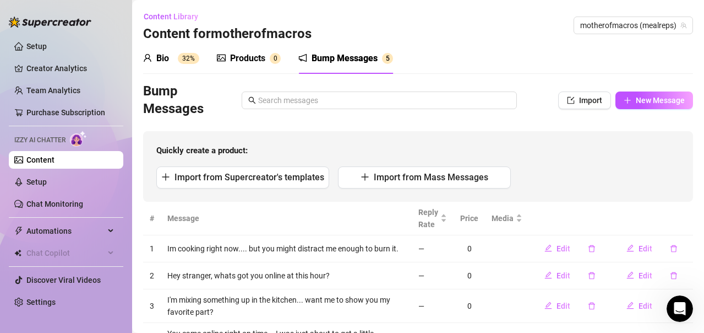
click at [308, 131] on div "Bump Messages Import New Message Quickly create a product: Import from Supercre…" at bounding box center [418, 142] width 550 height 119
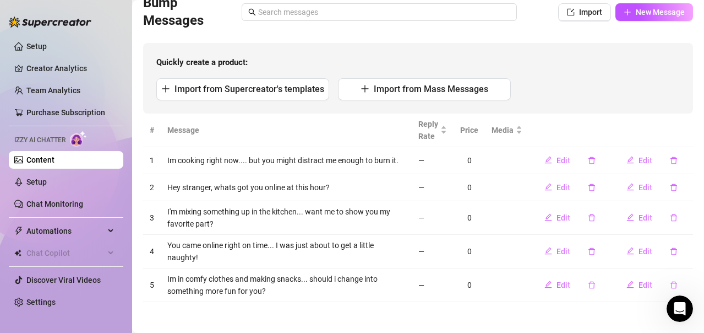
scroll to position [90, 0]
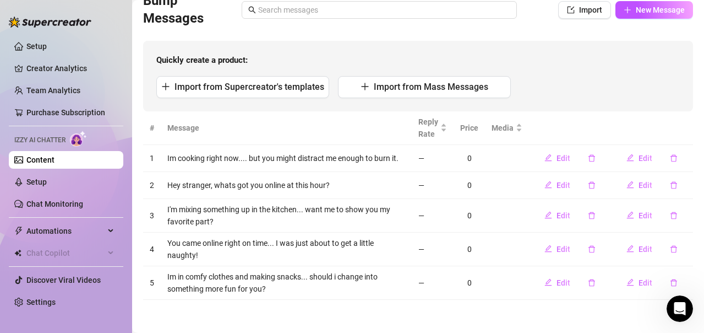
click at [583, 95] on div "Import from Supercreator's templates Import from Mass Messages" at bounding box center [418, 87] width 524 height 22
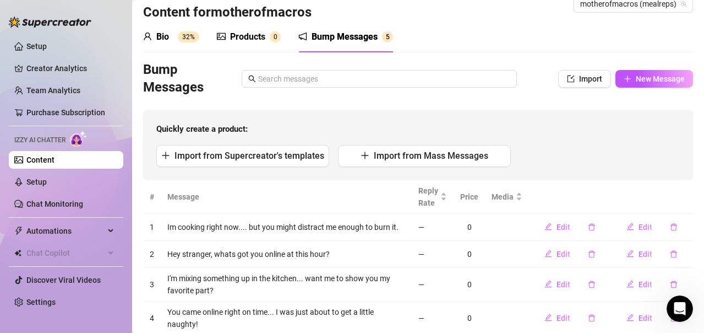
scroll to position [0, 0]
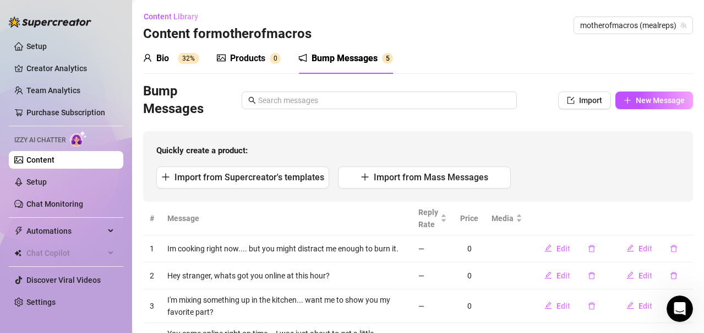
click at [245, 56] on div "Products" at bounding box center [247, 58] width 35 height 13
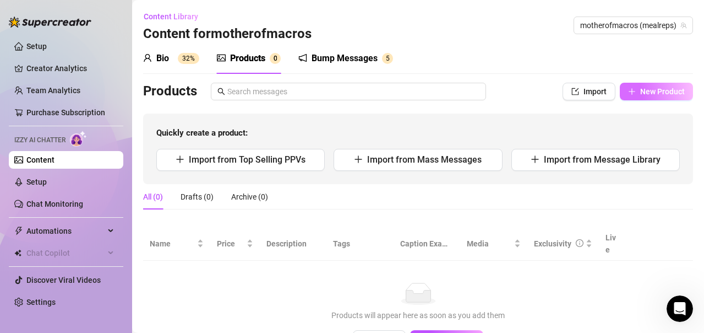
click at [654, 96] on span "New Product" at bounding box center [663, 91] width 45 height 9
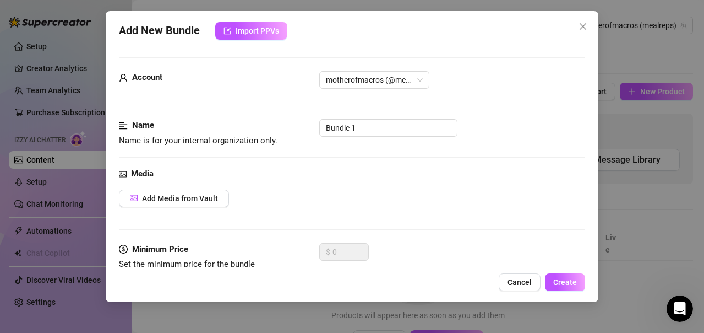
click at [407, 172] on div "Media" at bounding box center [352, 173] width 467 height 13
click at [535, 281] on button "Cancel" at bounding box center [520, 282] width 42 height 18
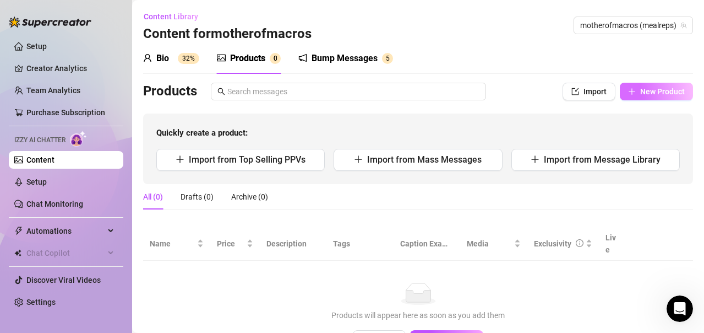
click at [659, 87] on span "New Product" at bounding box center [663, 91] width 45 height 9
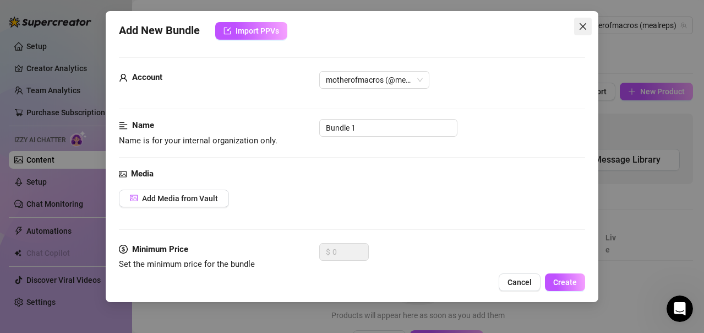
click at [582, 31] on button "Close" at bounding box center [583, 27] width 18 height 18
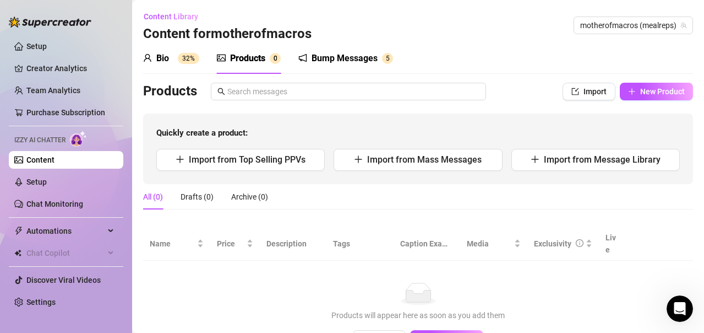
click at [453, 21] on div "Content Library Content for motherofmacros motherofmacros (mealreps)" at bounding box center [418, 25] width 550 height 35
click at [479, 24] on div "Content Library Content for motherofmacros motherofmacros (mealreps)" at bounding box center [418, 25] width 550 height 35
